Goal: Task Accomplishment & Management: Complete application form

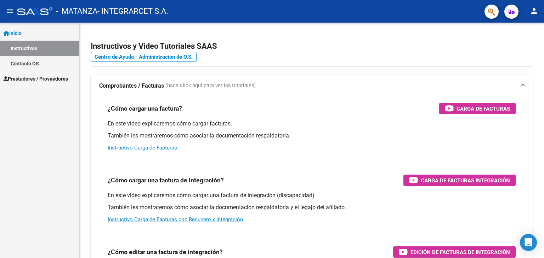
click at [534, 12] on mat-icon "person" at bounding box center [534, 11] width 8 height 8
click at [534, 25] on button "person Mi Perfil" at bounding box center [519, 29] width 43 height 17
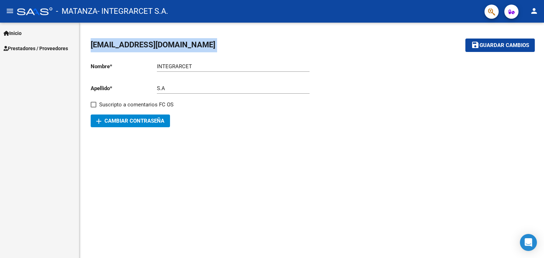
drag, startPoint x: 88, startPoint y: 45, endPoint x: 212, endPoint y: 44, distance: 124.3
click at [212, 44] on div "[EMAIL_ADDRESS][DOMAIN_NAME] save Guardar cambios Nombre * INTEGRARCET Ingresar…" at bounding box center [311, 84] width 465 height 122
copy h1 "[EMAIL_ADDRESS][DOMAIN_NAME]"
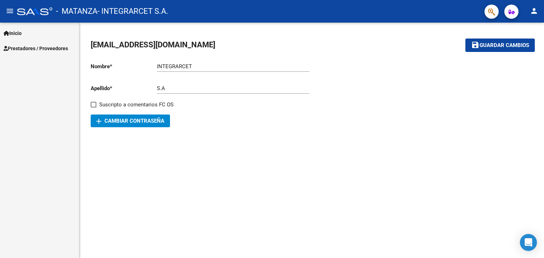
click at [250, 189] on mat-sidenav-content "[EMAIL_ADDRESS][DOMAIN_NAME] save Guardar cambios Nombre * INTEGRARCET Ingresar…" at bounding box center [311, 141] width 465 height 236
click at [35, 50] on span "Prestadores / Proveedores" at bounding box center [36, 49] width 64 height 8
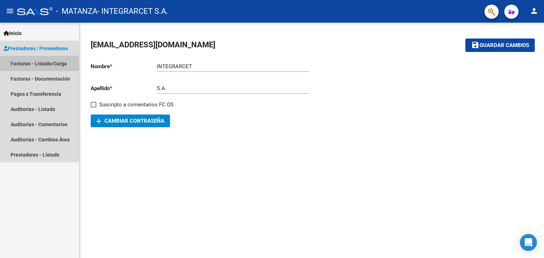
click at [42, 61] on link "Facturas - Listado/Carga" at bounding box center [39, 63] width 79 height 15
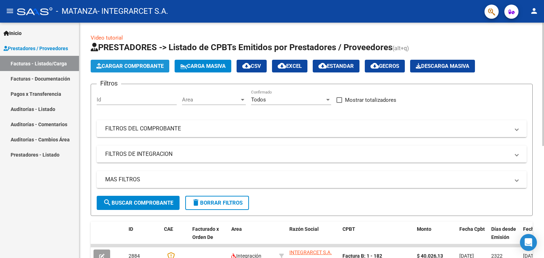
click at [130, 69] on button "Cargar Comprobante" at bounding box center [130, 66] width 79 height 13
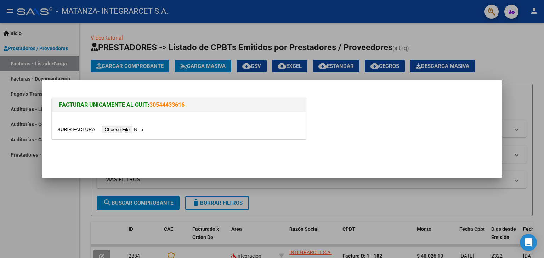
click at [134, 130] on input "file" at bounding box center [102, 129] width 90 height 7
click at [121, 127] on input "file" at bounding box center [102, 129] width 90 height 7
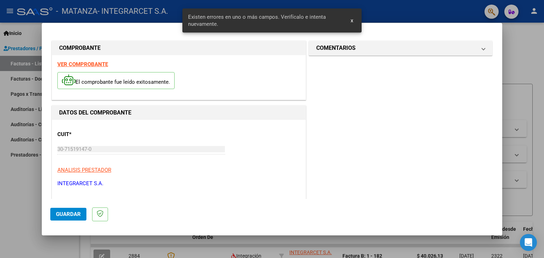
scroll to position [162, 0]
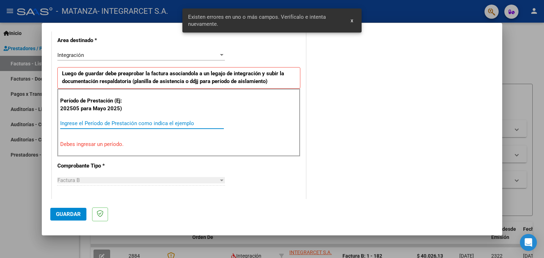
click at [119, 124] on input "Ingrese el Período de Prestación como indica el ejemplo" at bounding box center [142, 123] width 164 height 6
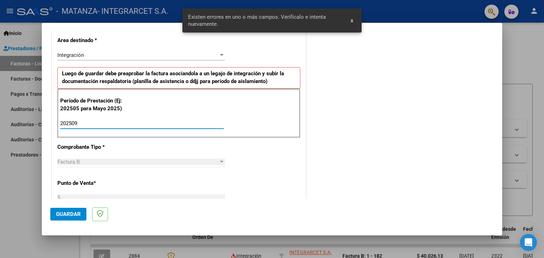
type input "202509"
click at [232, 127] on div "Período de Prestación (Ej: 202505 para Mayo 2025) 202509 Ingrese el Período de …" at bounding box center [178, 114] width 243 height 50
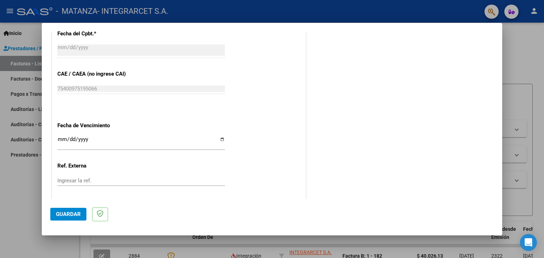
scroll to position [383, 0]
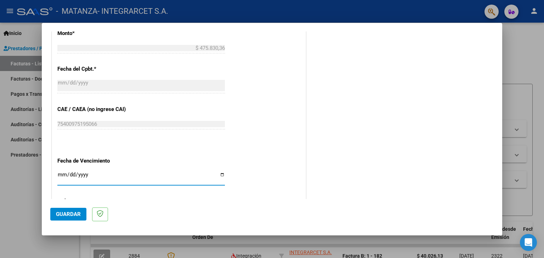
click at [218, 177] on input "Ingresar la fecha" at bounding box center [140, 177] width 167 height 11
click at [221, 175] on input "Ingresar la fecha" at bounding box center [140, 177] width 167 height 11
type input "[DATE]"
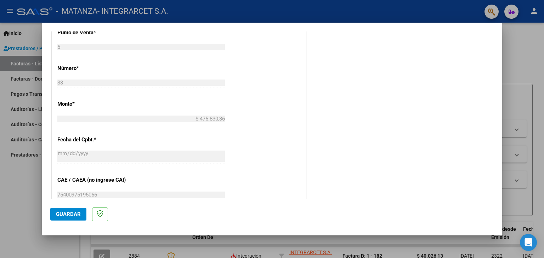
scroll to position [419, 0]
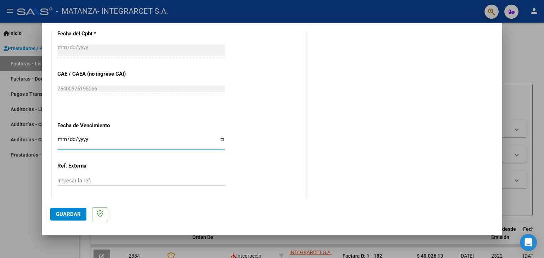
click at [70, 212] on span "Guardar" at bounding box center [68, 214] width 25 height 6
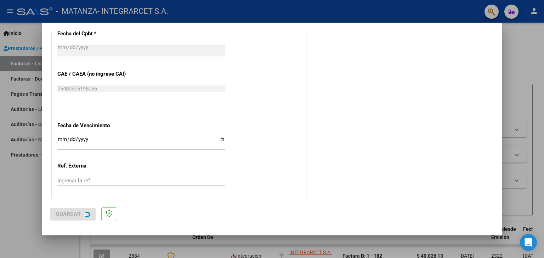
scroll to position [0, 0]
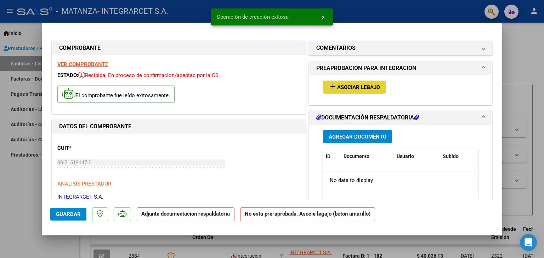
click at [363, 87] on span "Asociar Legajo" at bounding box center [358, 87] width 43 height 6
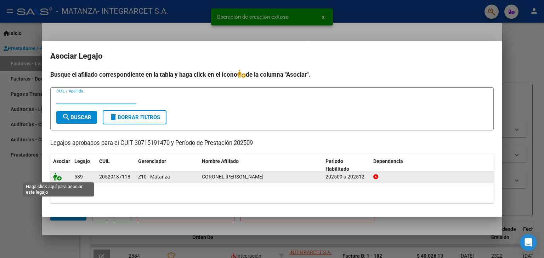
click at [57, 176] on icon at bounding box center [57, 177] width 8 height 8
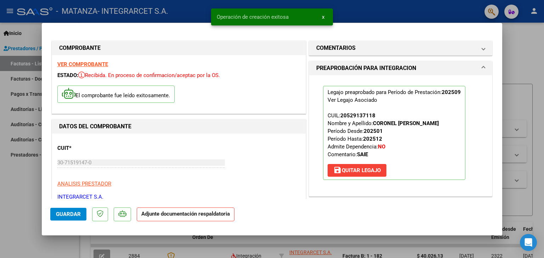
scroll to position [106, 0]
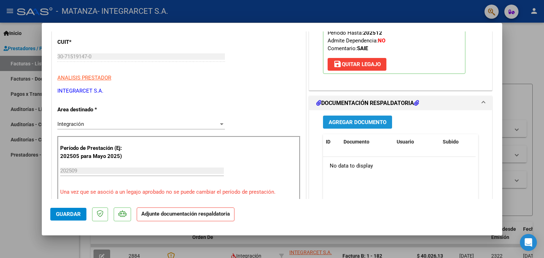
click at [363, 125] on span "Agregar Documento" at bounding box center [358, 122] width 58 height 6
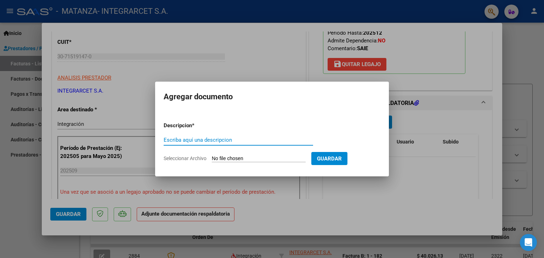
click at [203, 141] on input "Escriba aquí una descripcion" at bounding box center [238, 140] width 149 height 6
type input "asistencia"
click at [235, 160] on input "Seleccionar Archivo" at bounding box center [259, 159] width 94 height 7
type input "C:\fakepath\PLANILLA DE ASISTENCIA [DATE]-[PERSON_NAME] (1).pdf"
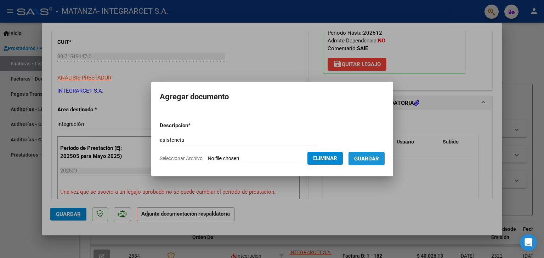
click at [371, 155] on button "Guardar" at bounding box center [366, 158] width 36 height 13
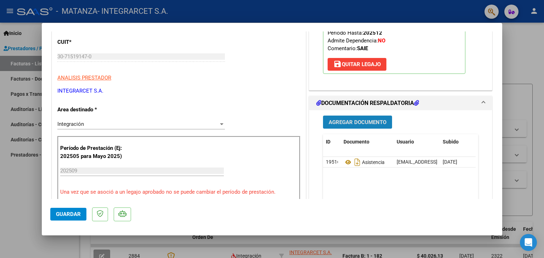
click at [349, 125] on span "Agregar Documento" at bounding box center [358, 122] width 58 height 6
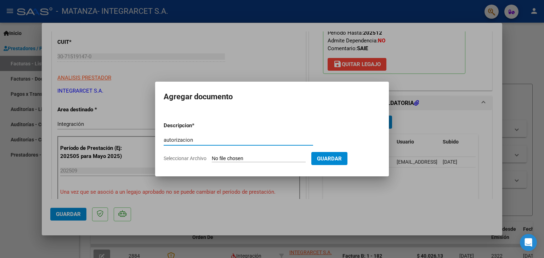
type input "autorizacion"
click at [254, 160] on input "Seleccionar Archivo" at bounding box center [259, 159] width 94 height 7
type input "C:\fakepath\Copia [PERSON_NAME]- AUTORIZ SEP A DIC (1).pdf"
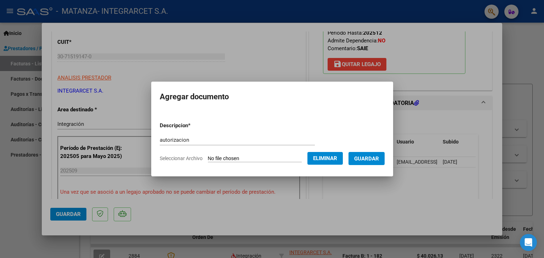
click at [375, 159] on span "Guardar" at bounding box center [366, 159] width 25 height 6
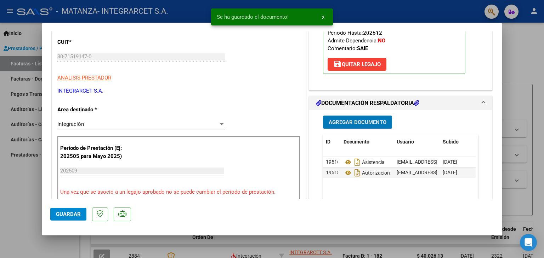
scroll to position [142, 0]
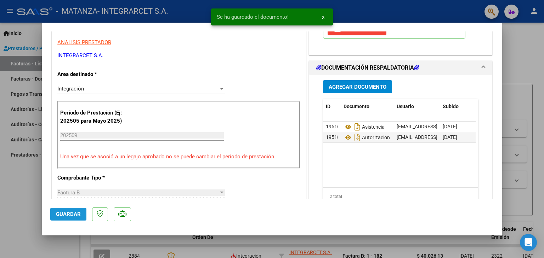
click at [66, 218] on button "Guardar" at bounding box center [68, 214] width 36 height 13
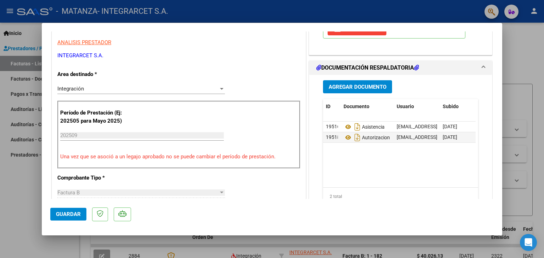
scroll to position [283, 0]
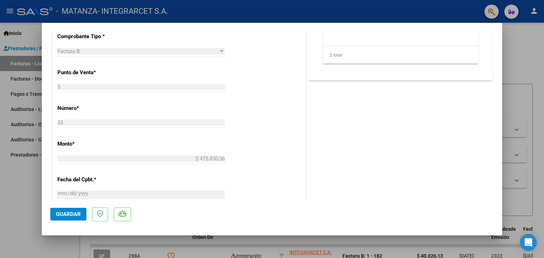
click at [64, 212] on span "Guardar" at bounding box center [68, 214] width 25 height 6
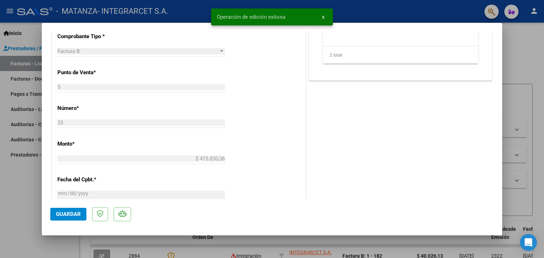
click at [20, 190] on div at bounding box center [272, 129] width 544 height 258
type input "$ 0,00"
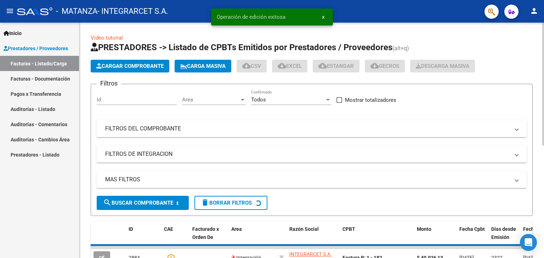
scroll to position [71, 0]
